Goal: Transaction & Acquisition: Purchase product/service

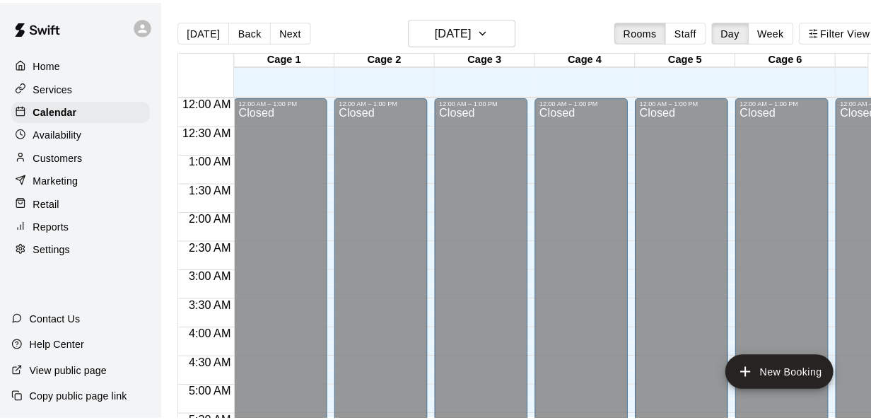
scroll to position [914, 1]
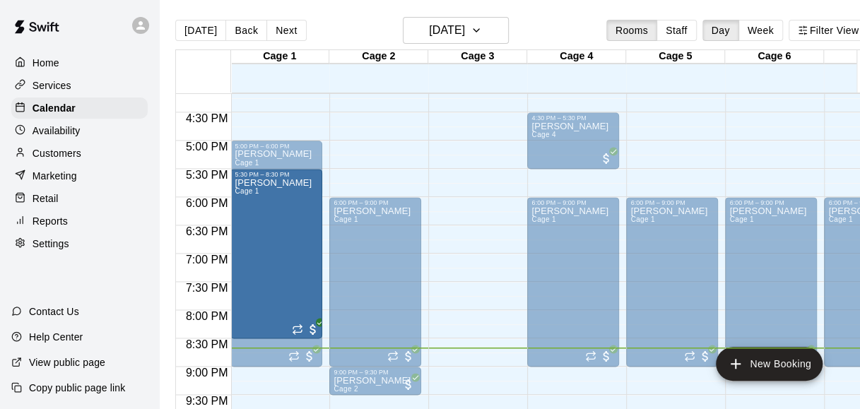
click at [54, 205] on p "Retail" at bounding box center [46, 198] width 26 height 14
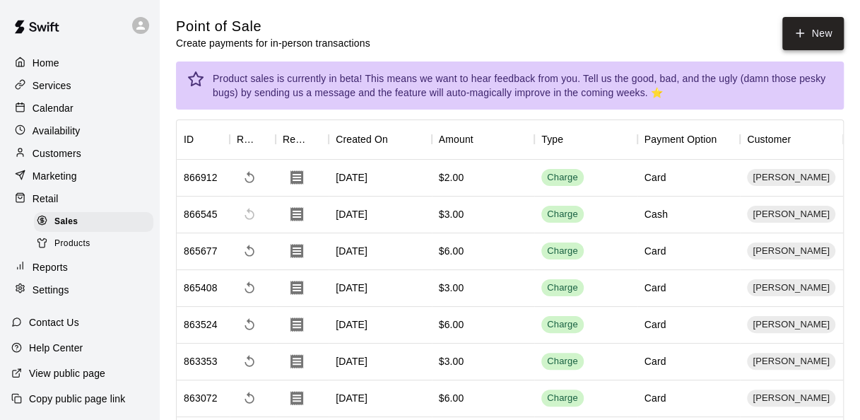
click at [814, 40] on button "New" at bounding box center [812, 33] width 61 height 33
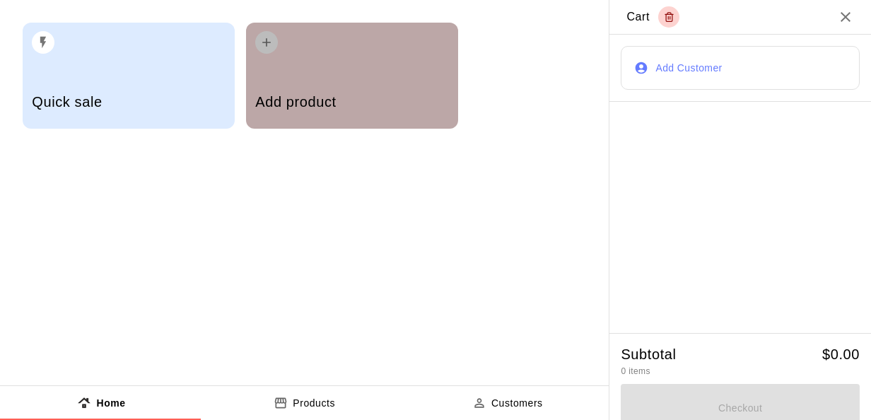
click at [355, 95] on h5 "Add product" at bounding box center [351, 102] width 193 height 19
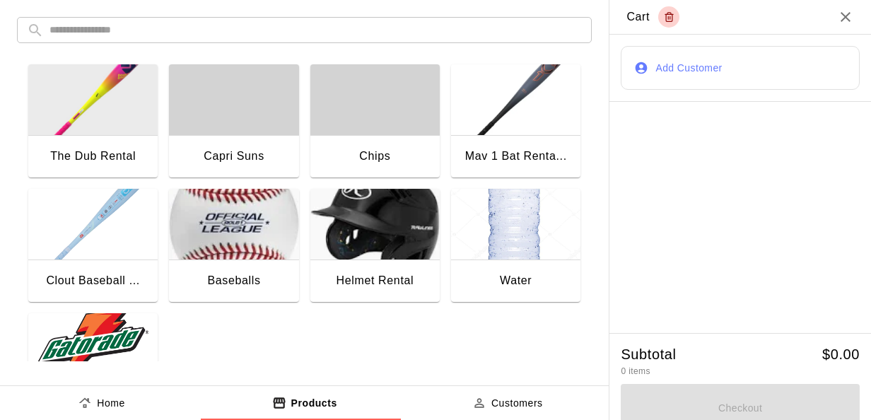
click at [120, 333] on img "button" at bounding box center [92, 348] width 129 height 71
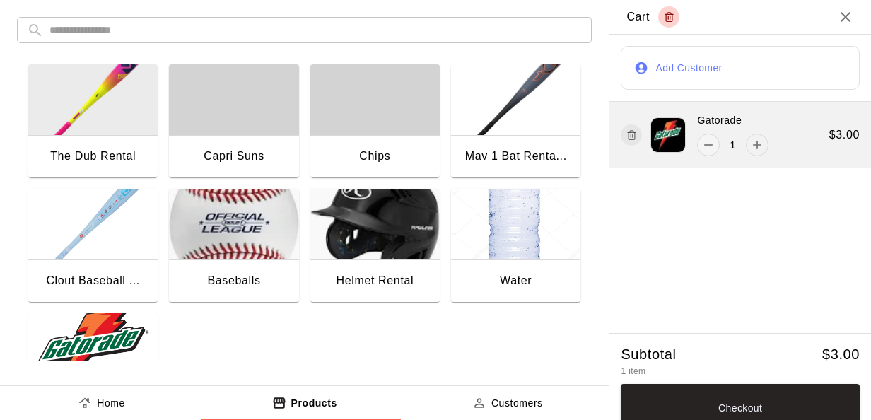
click at [750, 151] on icon "add" at bounding box center [757, 145] width 14 height 14
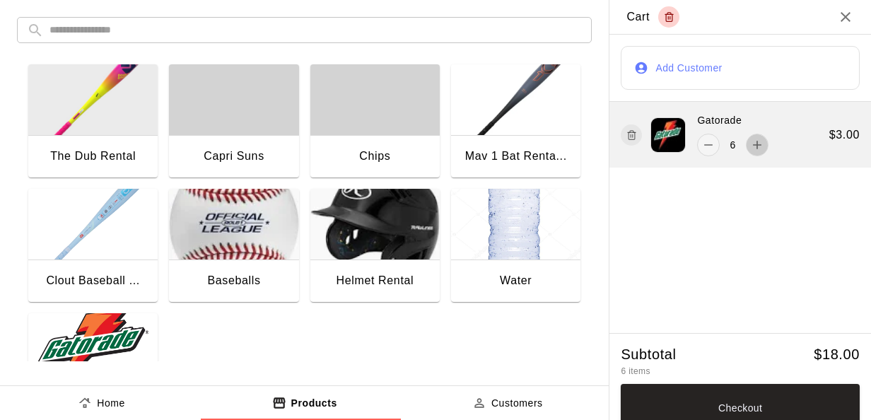
click at [750, 151] on icon "add" at bounding box center [757, 145] width 14 height 14
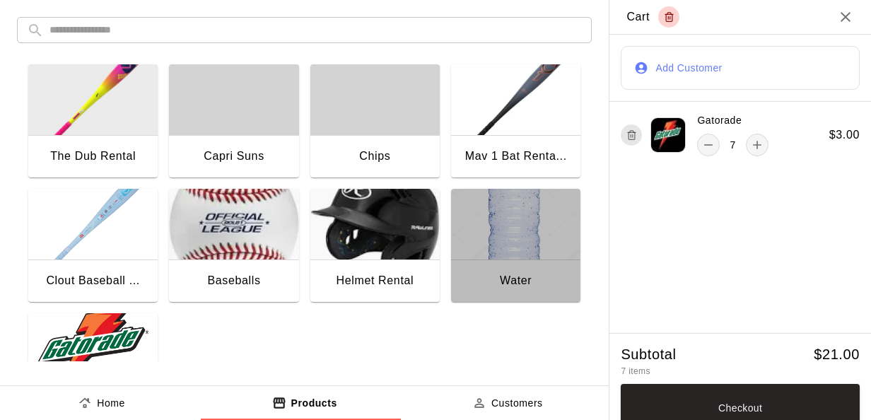
click at [528, 247] on img "button" at bounding box center [515, 224] width 129 height 71
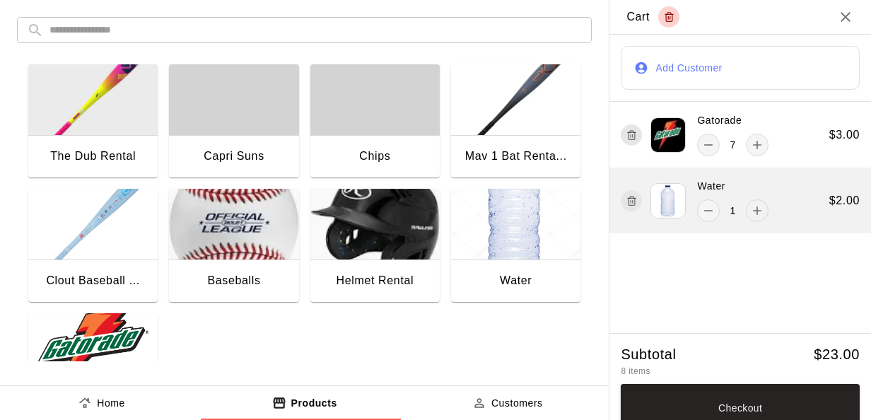
click at [755, 216] on icon "add" at bounding box center [757, 210] width 14 height 14
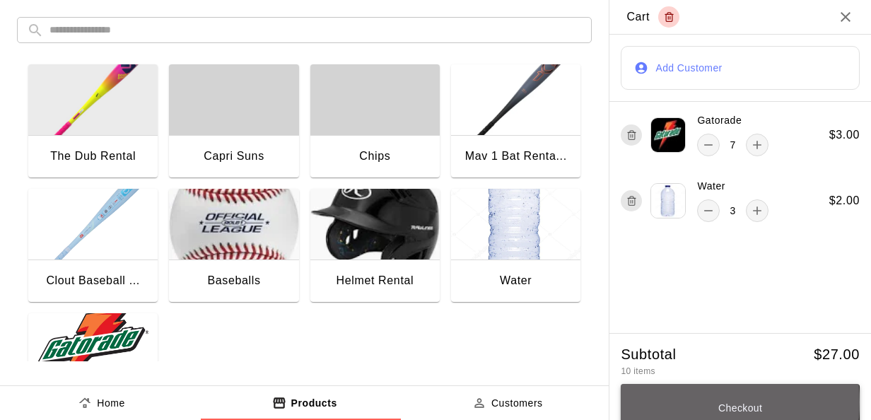
click at [682, 404] on button "Checkout" at bounding box center [739, 408] width 239 height 48
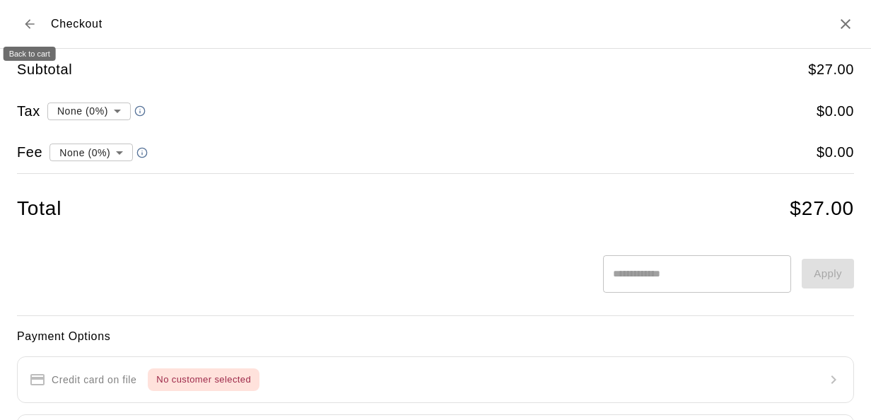
click at [22, 26] on button "Back to cart" at bounding box center [29, 23] width 25 height 25
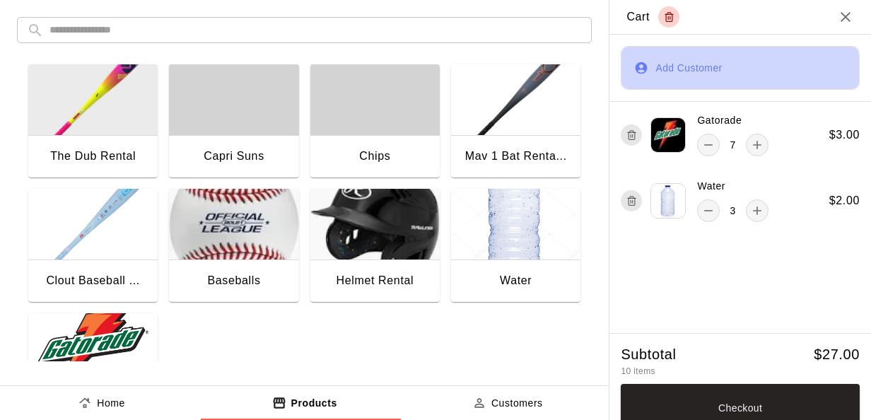
click at [657, 80] on button "Add Customer" at bounding box center [739, 68] width 239 height 44
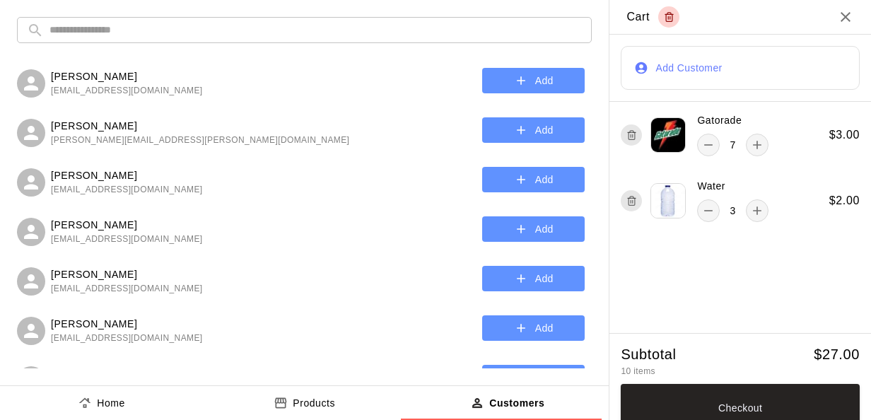
click at [313, 33] on input "text" at bounding box center [315, 30] width 532 height 26
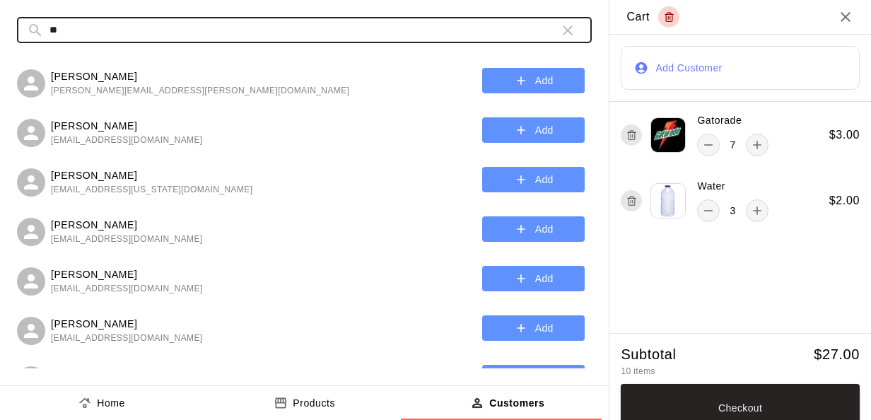
type input "*******"
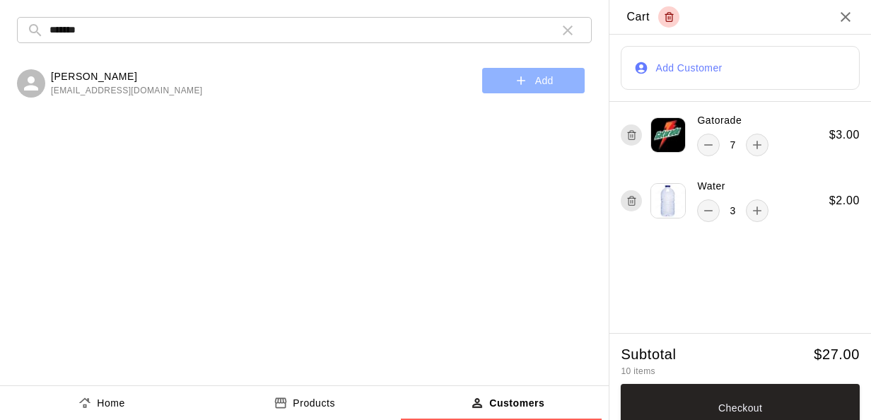
click at [505, 81] on button "Add" at bounding box center [533, 81] width 102 height 26
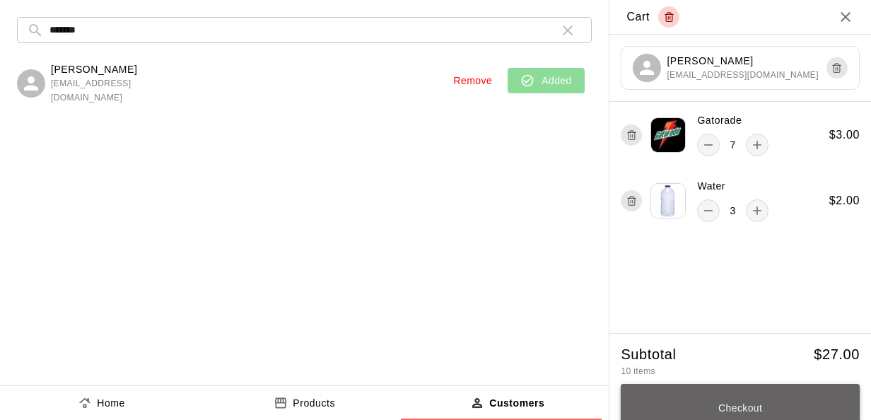
click at [678, 397] on button "Checkout" at bounding box center [739, 408] width 239 height 48
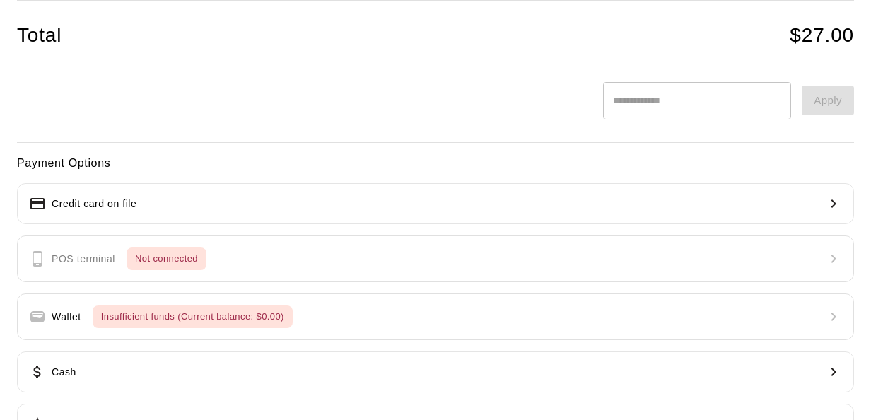
scroll to position [220, 0]
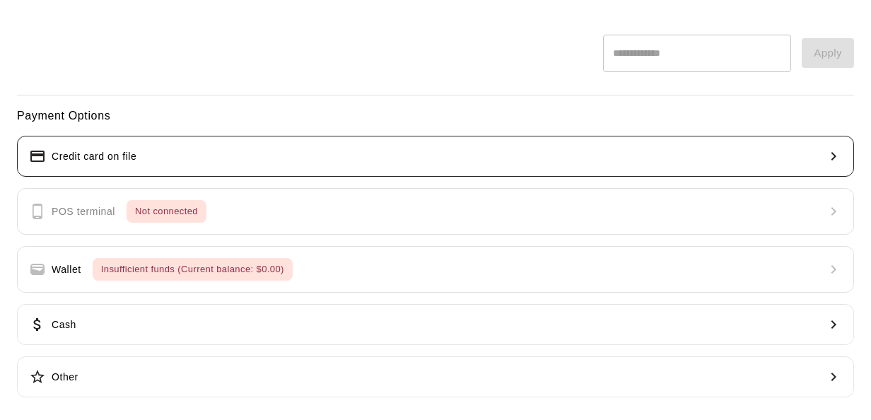
click at [616, 150] on button "Credit card on file" at bounding box center [435, 156] width 837 height 41
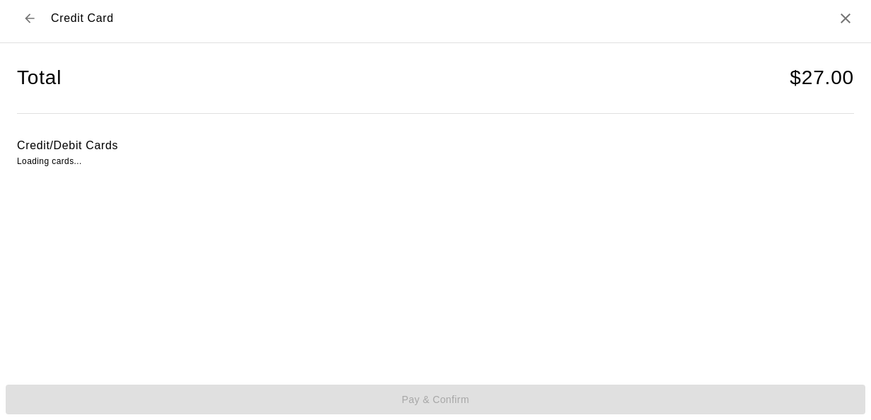
scroll to position [5, 0]
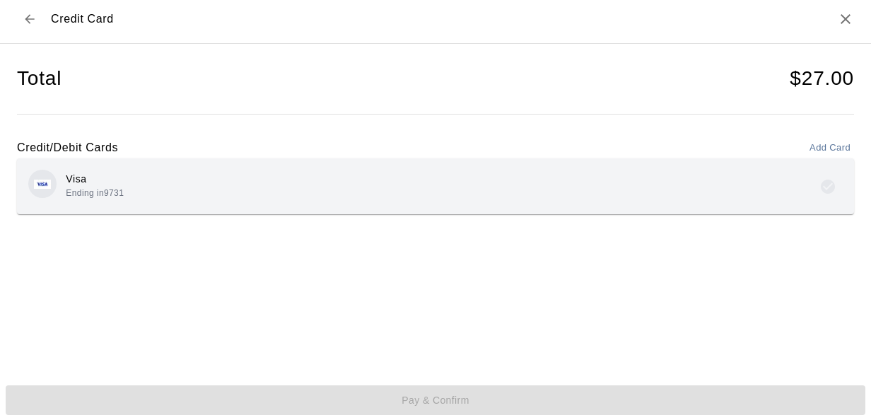
click at [328, 179] on div "Visa Ending in 9731" at bounding box center [435, 186] width 814 height 33
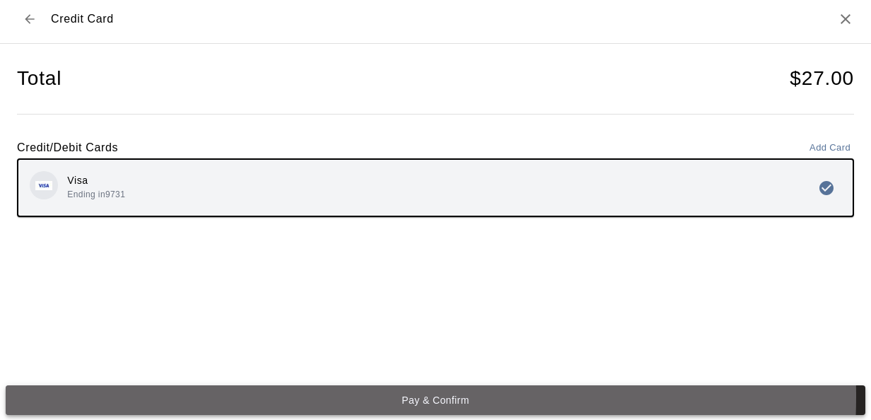
click at [331, 396] on button "Pay & Confirm" at bounding box center [435, 400] width 859 height 30
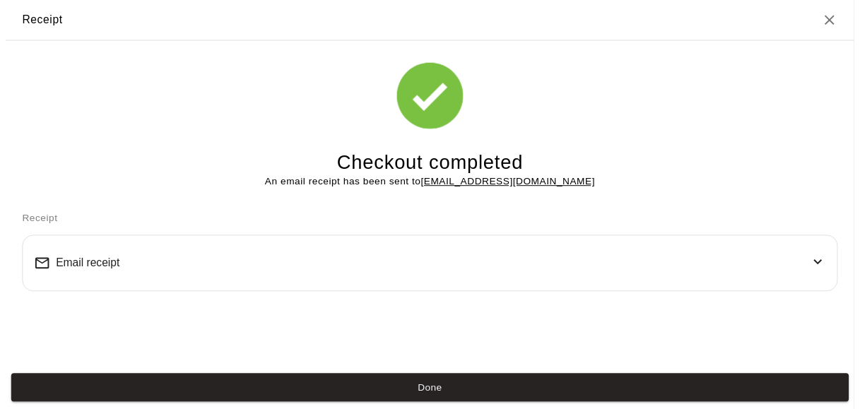
scroll to position [0, 0]
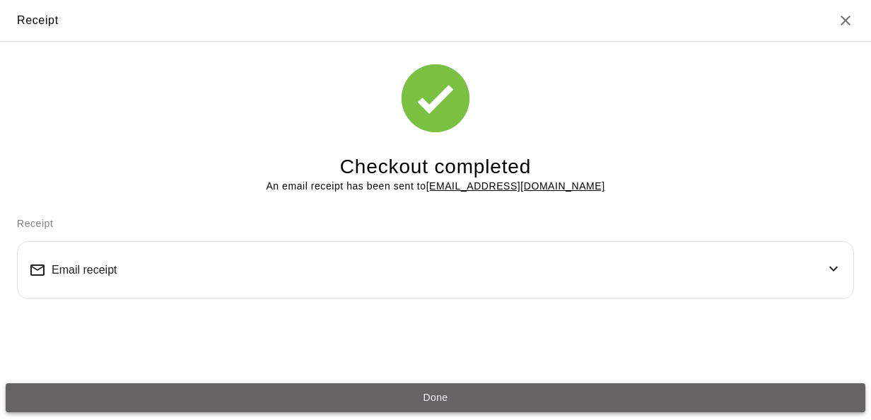
click at [338, 395] on button "Done" at bounding box center [435, 398] width 859 height 30
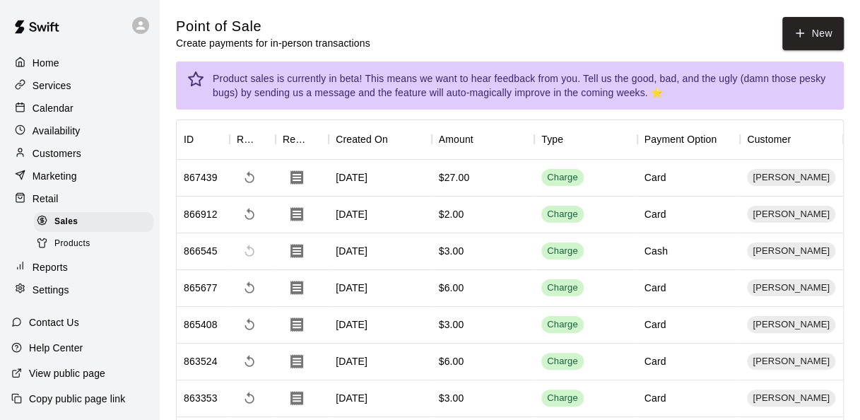
click at [41, 115] on p "Calendar" at bounding box center [53, 108] width 41 height 14
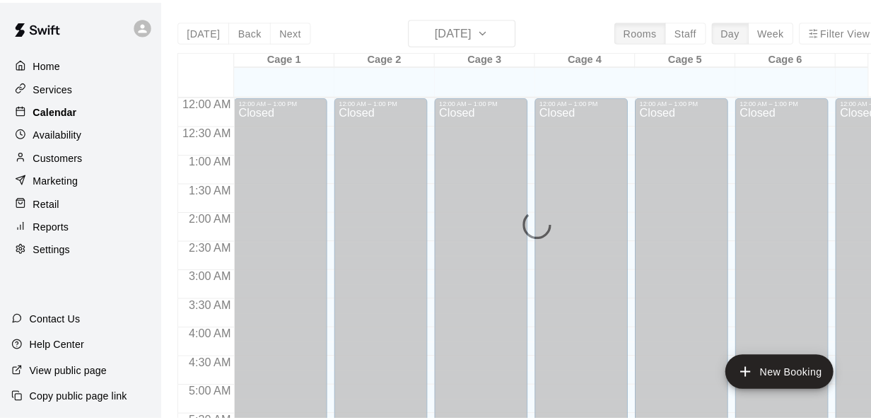
scroll to position [972, 0]
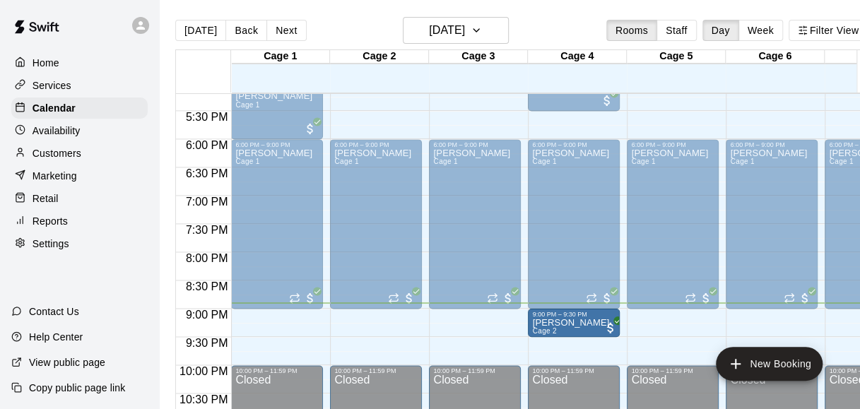
drag, startPoint x: 365, startPoint y: 320, endPoint x: 567, endPoint y: 328, distance: 202.2
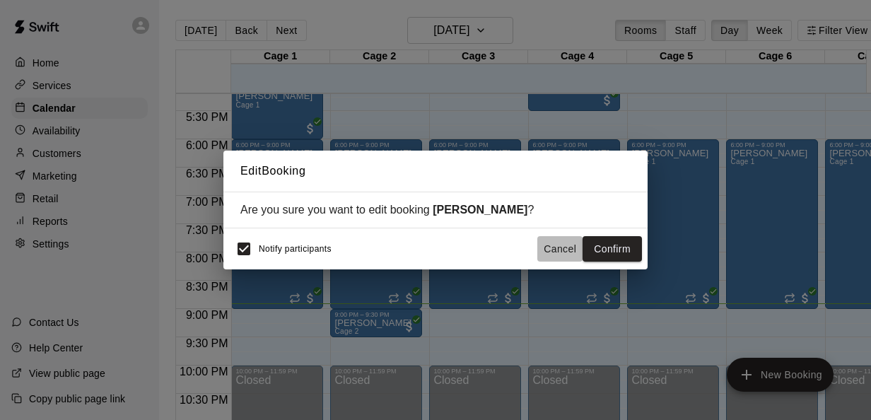
click at [555, 244] on button "Cancel" at bounding box center [559, 249] width 45 height 26
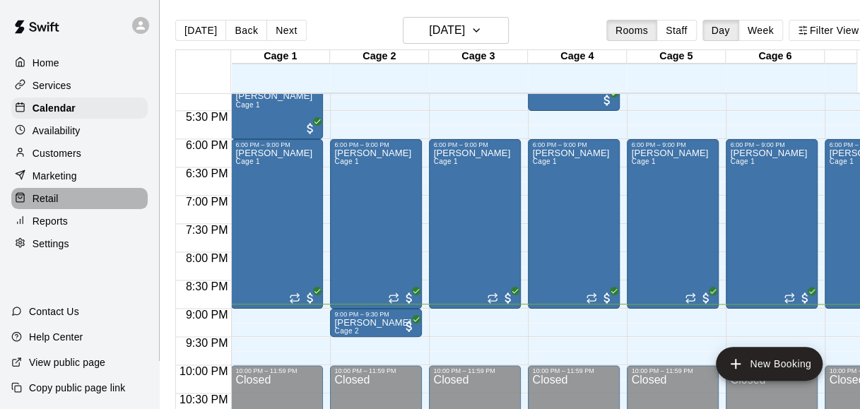
click at [55, 206] on p "Retail" at bounding box center [46, 198] width 26 height 14
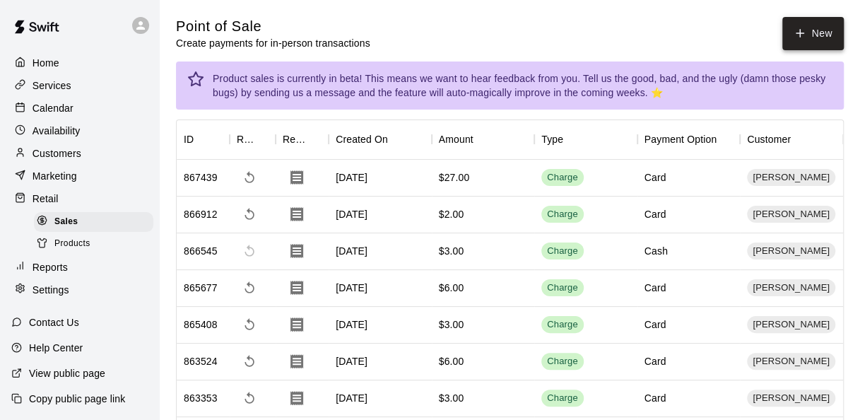
click at [796, 28] on icon "button" at bounding box center [800, 33] width 13 height 13
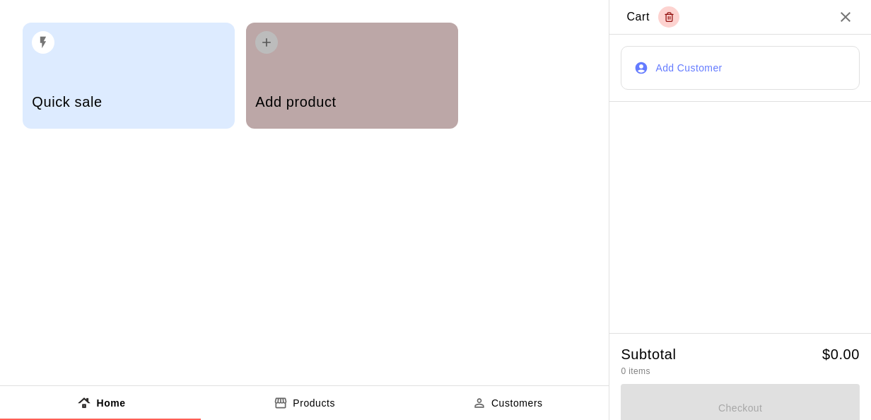
click at [374, 85] on div "Add product" at bounding box center [351, 103] width 193 height 50
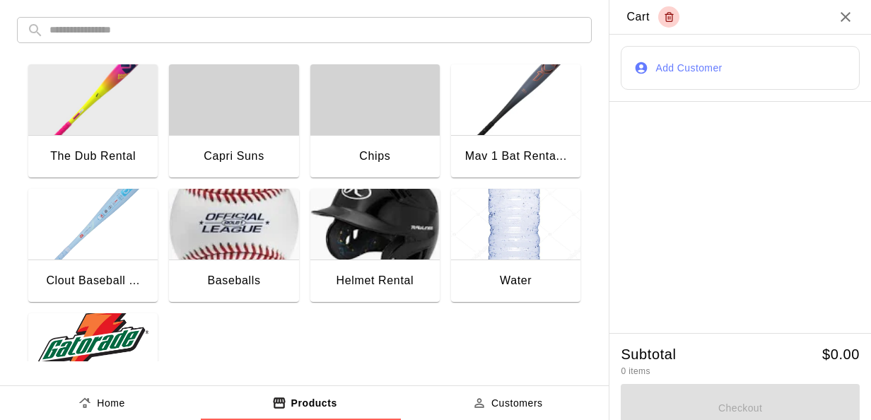
click at [54, 336] on img "button" at bounding box center [92, 348] width 129 height 71
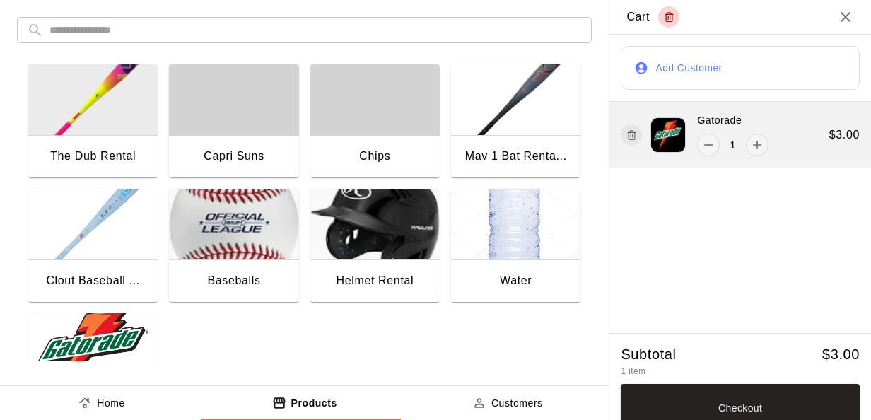
click at [753, 157] on div "Gatorade 1 $ 3.00" at bounding box center [739, 135] width 261 height 66
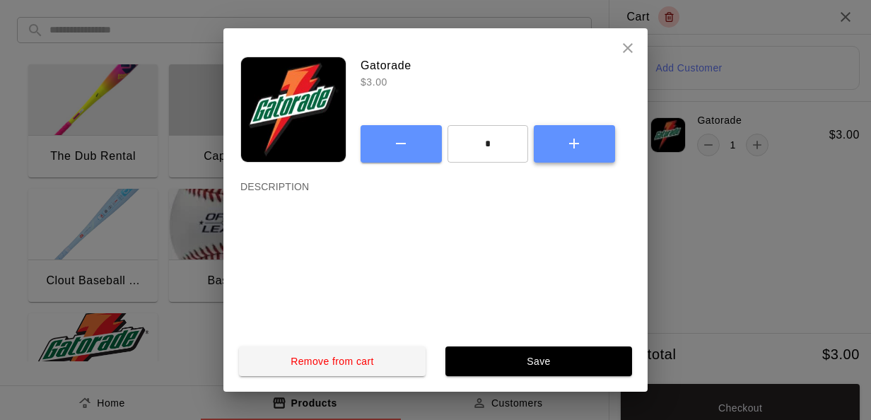
click at [581, 140] on icon "button" at bounding box center [573, 143] width 17 height 17
type input "*"
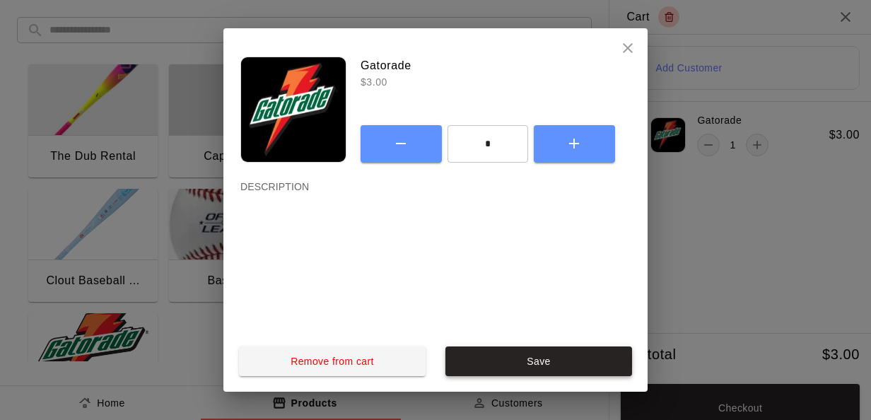
click at [556, 353] on button "Save" at bounding box center [538, 361] width 187 height 30
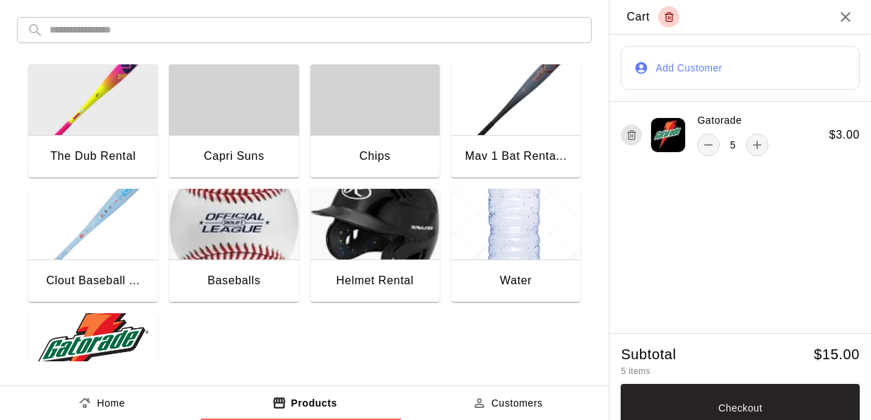
click at [463, 246] on img "button" at bounding box center [515, 224] width 129 height 71
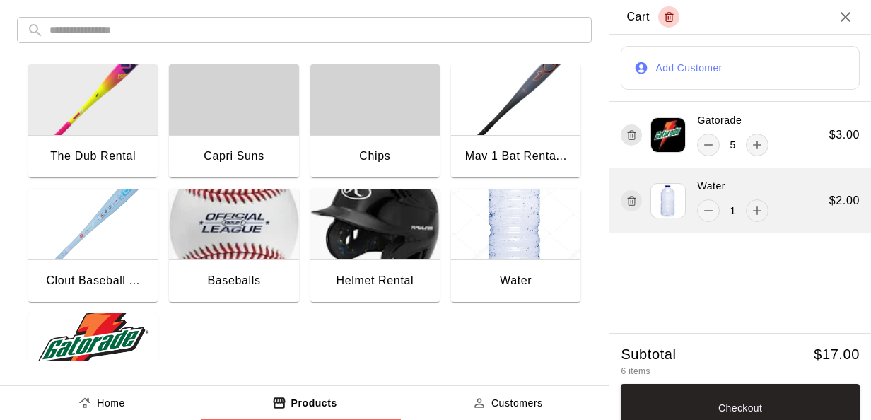
click at [750, 206] on icon "add" at bounding box center [757, 210] width 14 height 14
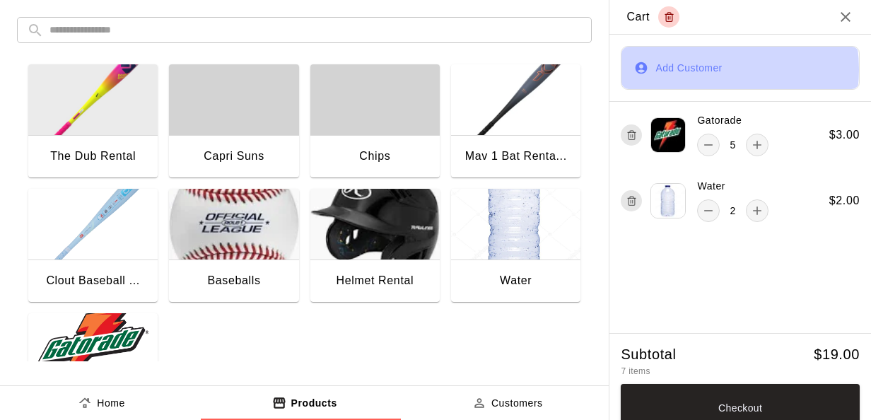
click at [686, 69] on button "Add Customer" at bounding box center [739, 68] width 239 height 44
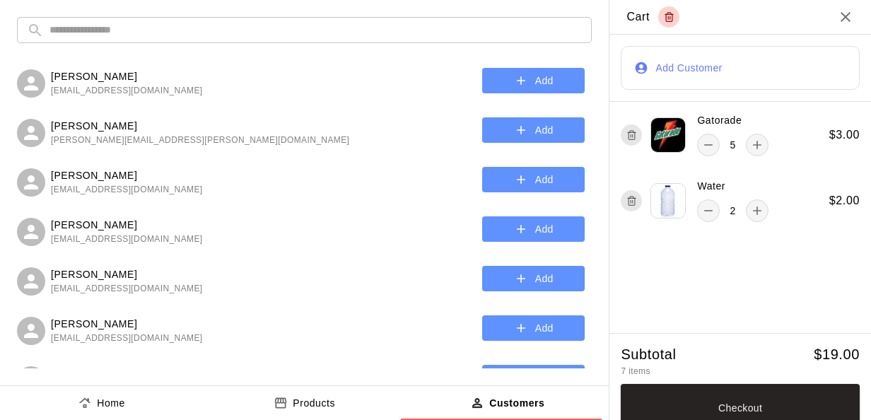
click at [355, 31] on input "text" at bounding box center [315, 30] width 532 height 26
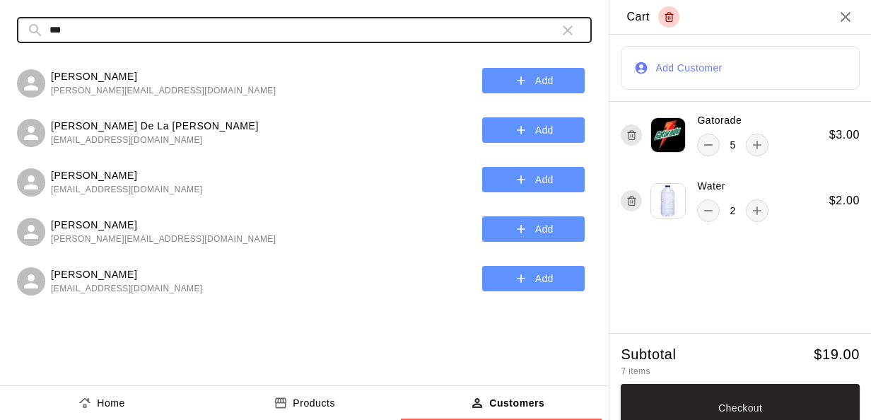
type input "*******"
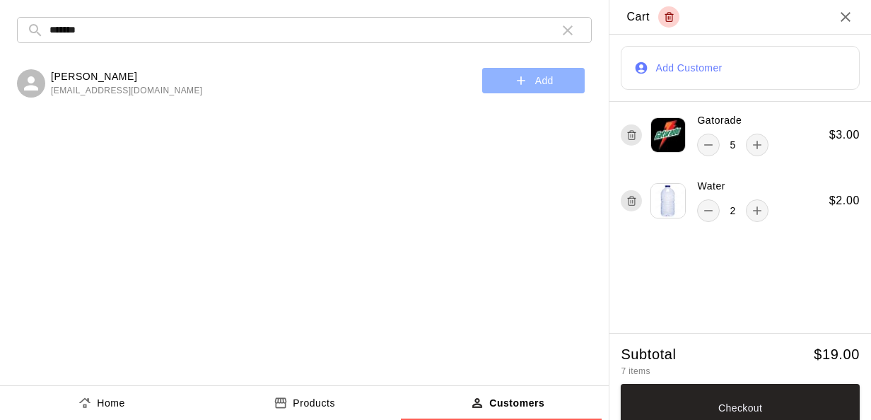
click at [490, 81] on button "Add" at bounding box center [533, 81] width 102 height 26
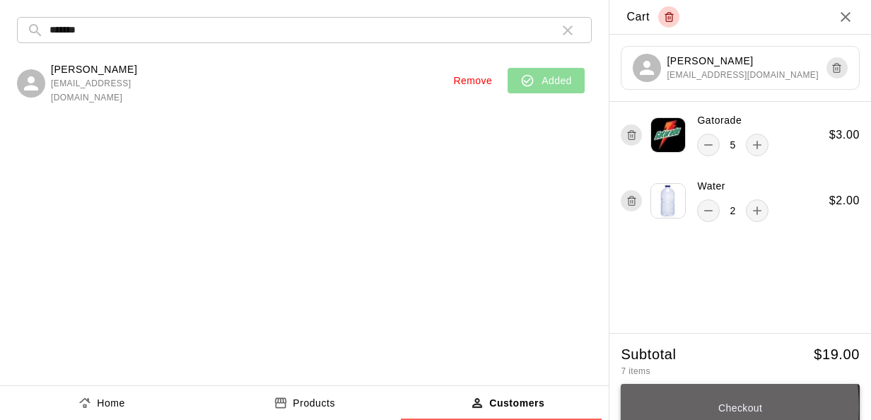
click at [656, 408] on button "Checkout" at bounding box center [739, 408] width 239 height 48
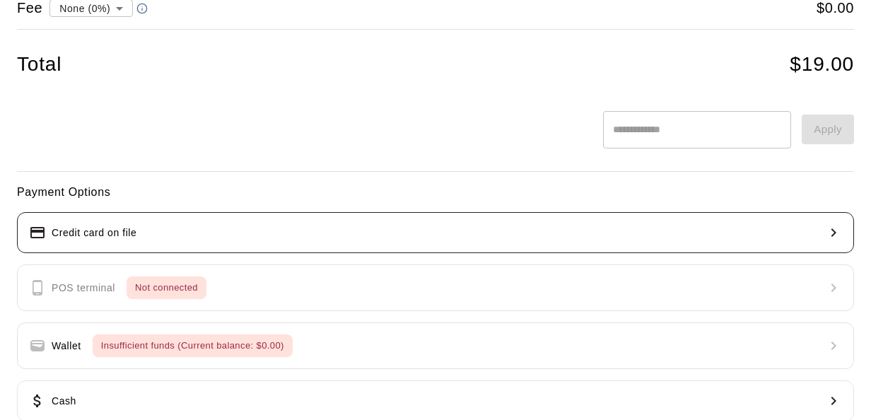
click at [441, 224] on button "Credit card on file" at bounding box center [435, 232] width 837 height 41
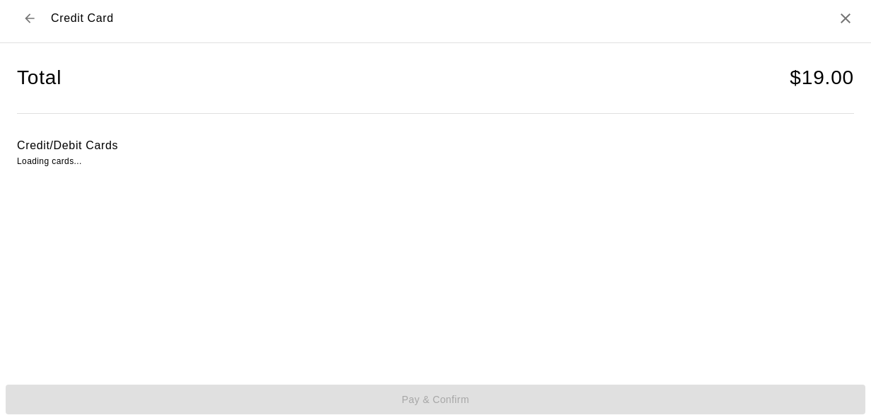
scroll to position [5, 0]
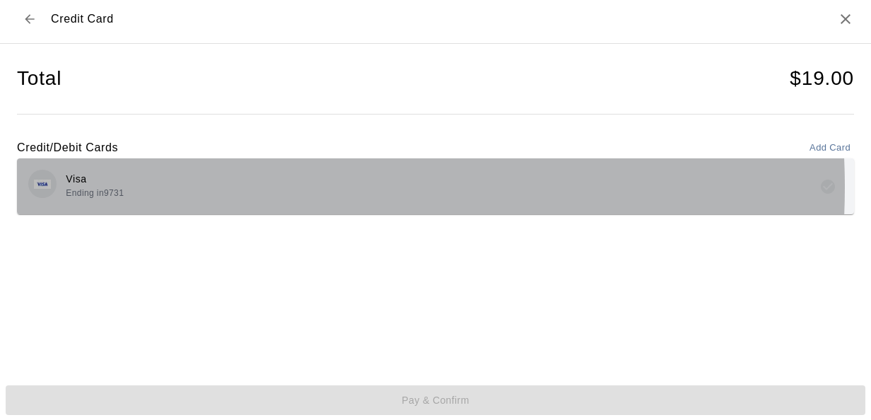
click at [208, 187] on div "Visa Ending in 9731" at bounding box center [435, 186] width 814 height 33
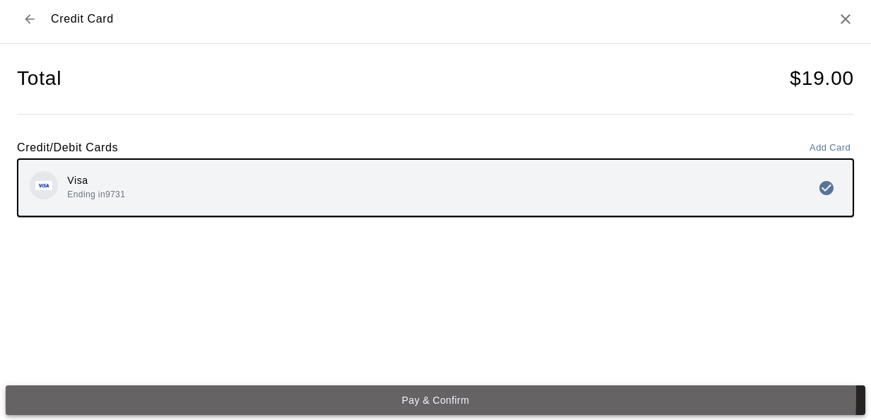
click at [254, 394] on button "Pay & Confirm" at bounding box center [435, 400] width 859 height 30
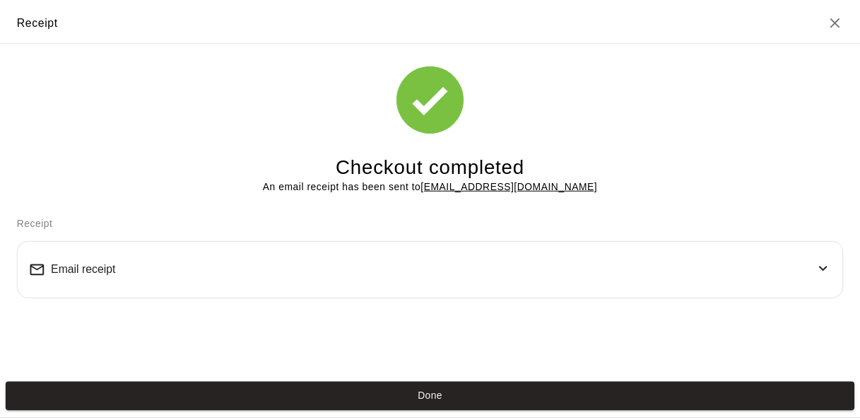
scroll to position [0, 0]
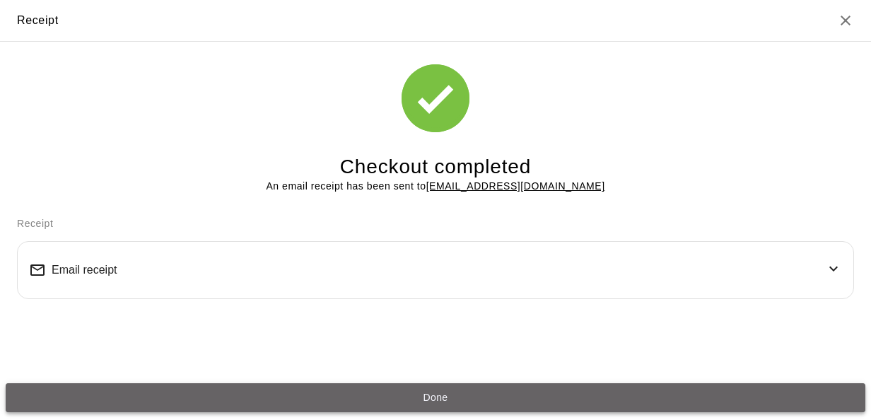
click at [348, 406] on button "Done" at bounding box center [435, 398] width 859 height 30
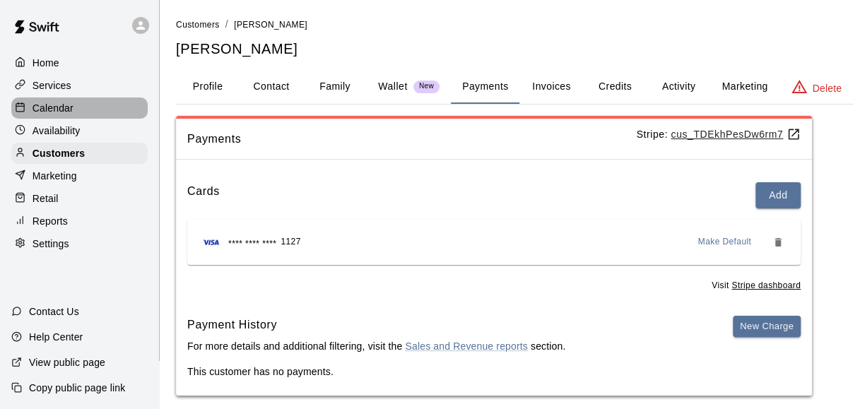
click at [51, 110] on p "Calendar" at bounding box center [53, 108] width 41 height 14
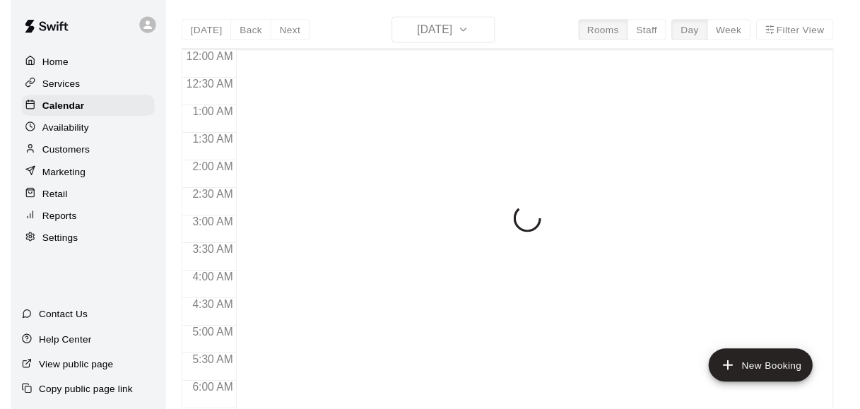
scroll to position [972, 0]
